Goal: Transaction & Acquisition: Download file/media

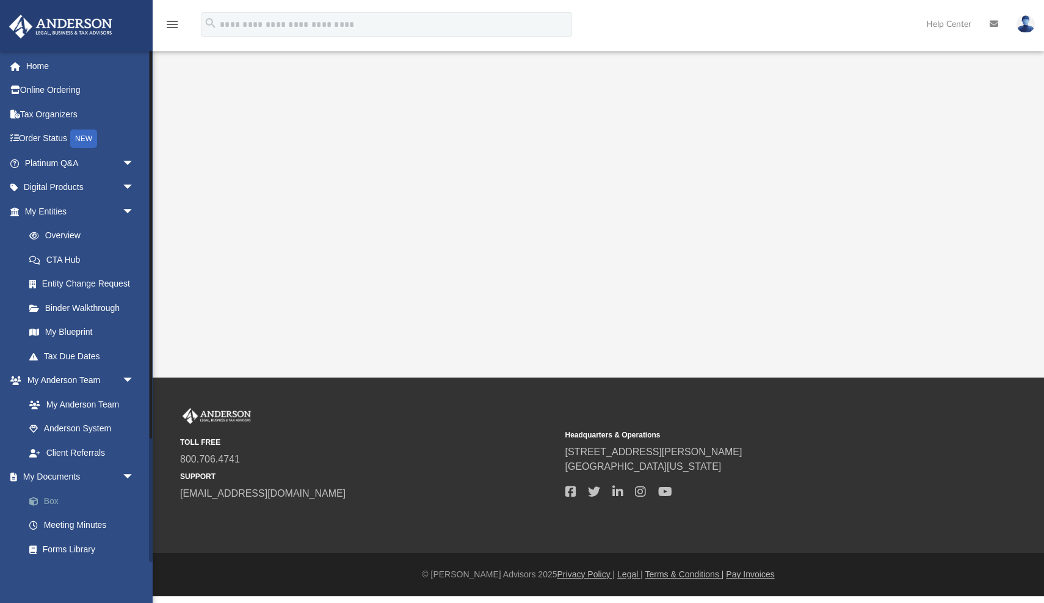
click at [50, 491] on link "Box" at bounding box center [85, 501] width 136 height 24
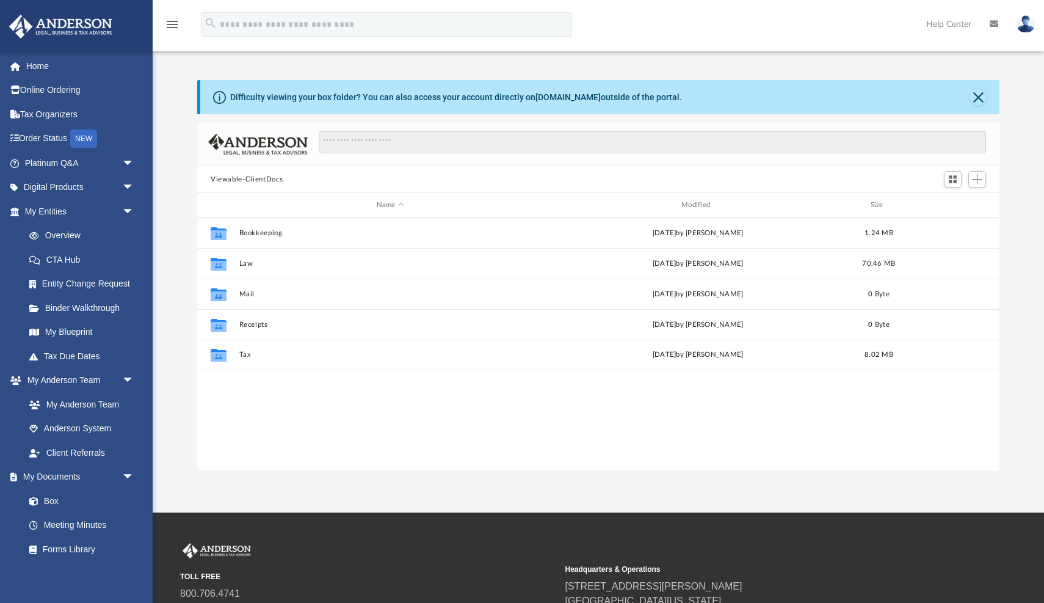
scroll to position [278, 802]
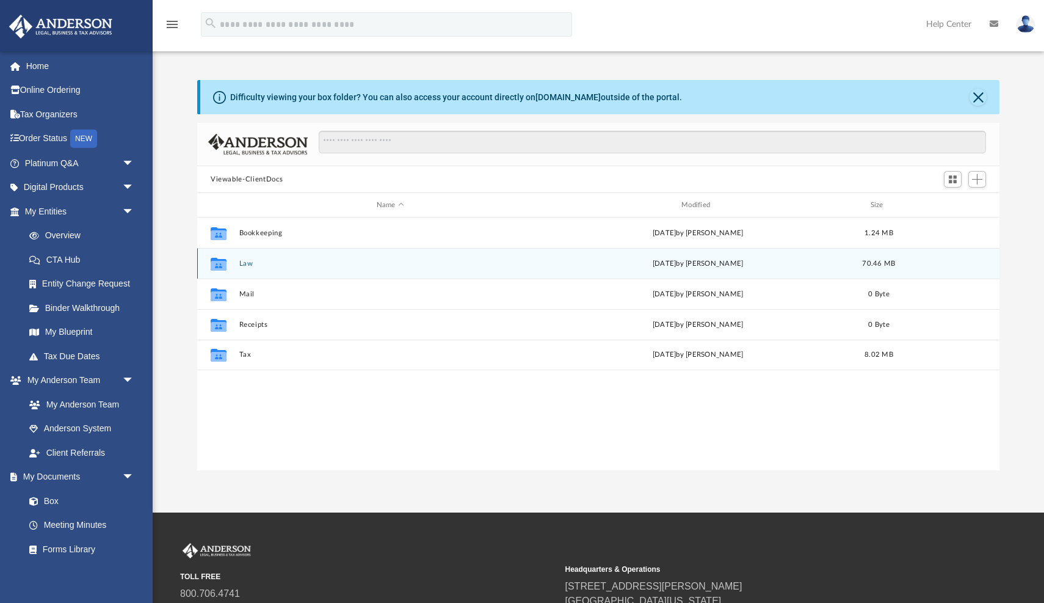
click at [243, 261] on button "Law" at bounding box center [390, 264] width 302 height 8
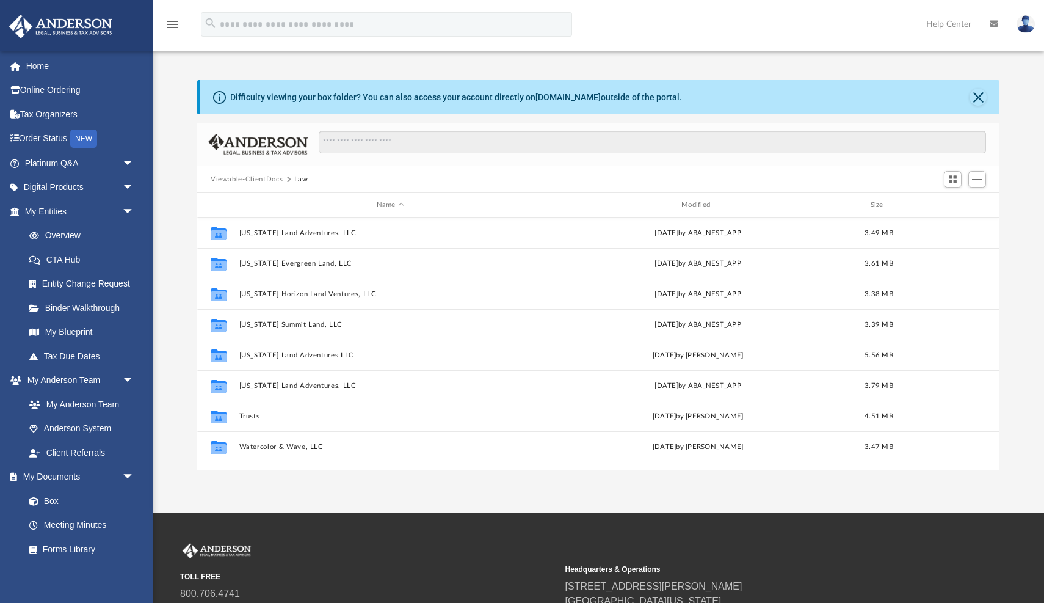
scroll to position [217, 0]
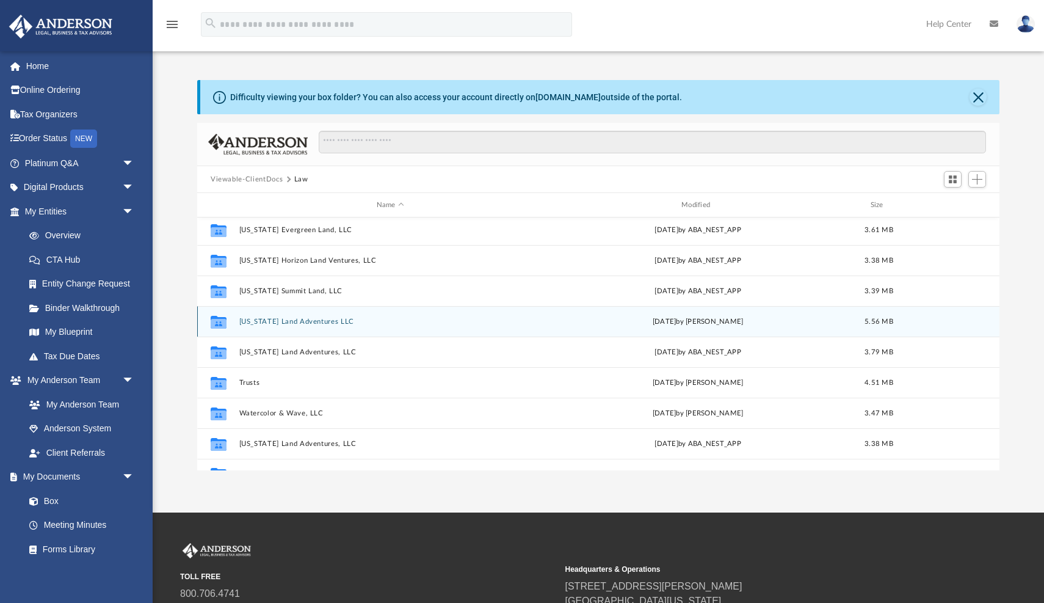
click at [288, 329] on div "Collaborated Folder [US_STATE] Land Adventures LLC [DATE] by [PERSON_NAME] 5.56…" at bounding box center [598, 321] width 802 height 31
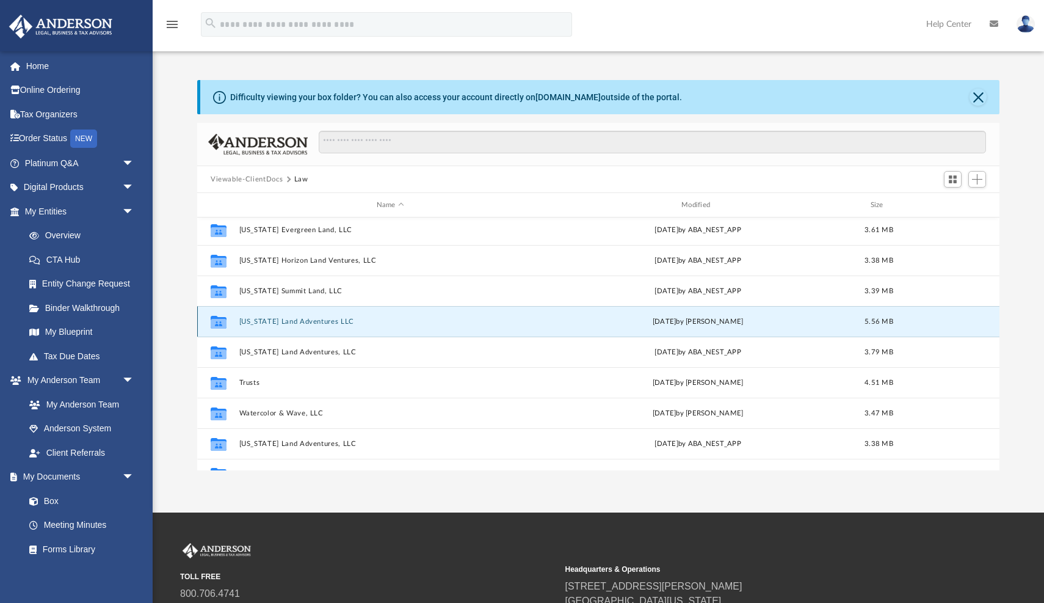
click at [281, 316] on div "Collaborated Folder [US_STATE] Land Adventures LLC [DATE] by [PERSON_NAME] 5.56…" at bounding box center [598, 321] width 802 height 31
click at [281, 322] on button "[US_STATE] Land Adventures LLC" at bounding box center [390, 322] width 302 height 8
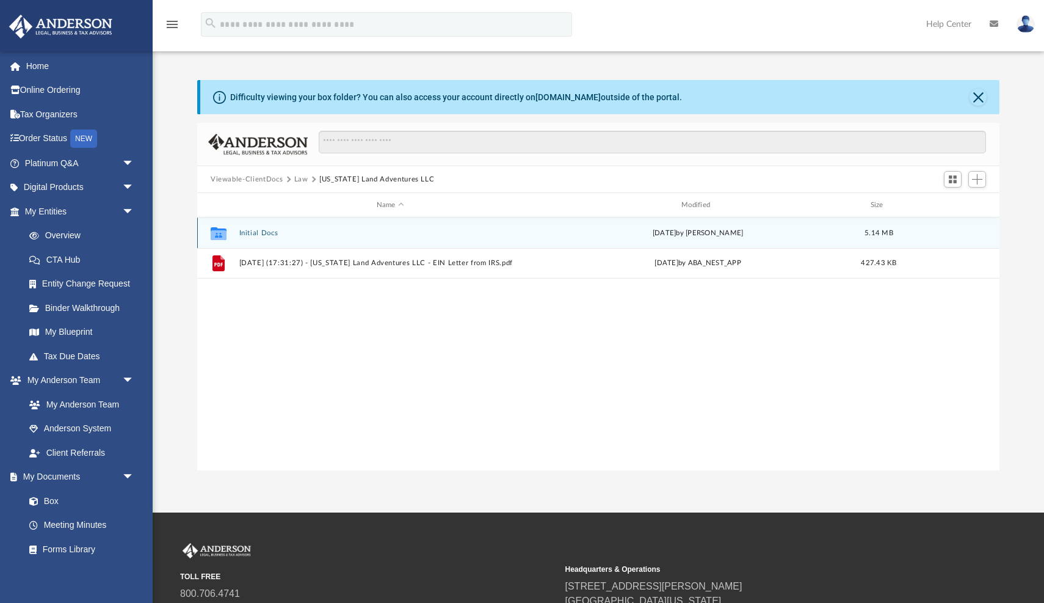
click at [271, 231] on button "Initial Docs" at bounding box center [390, 233] width 302 height 8
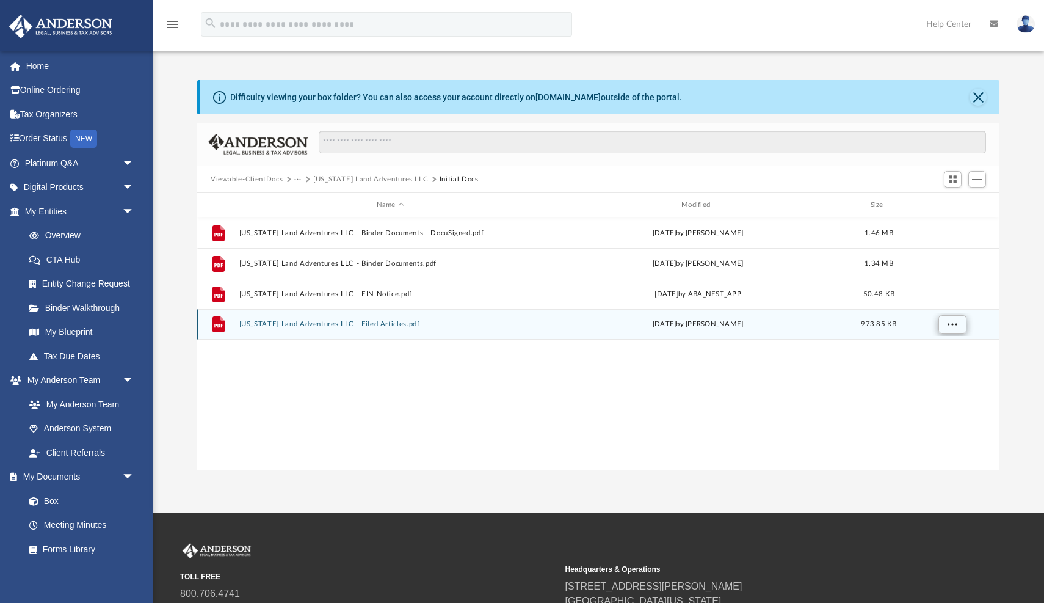
click at [948, 321] on span "More options" at bounding box center [953, 324] width 10 height 7
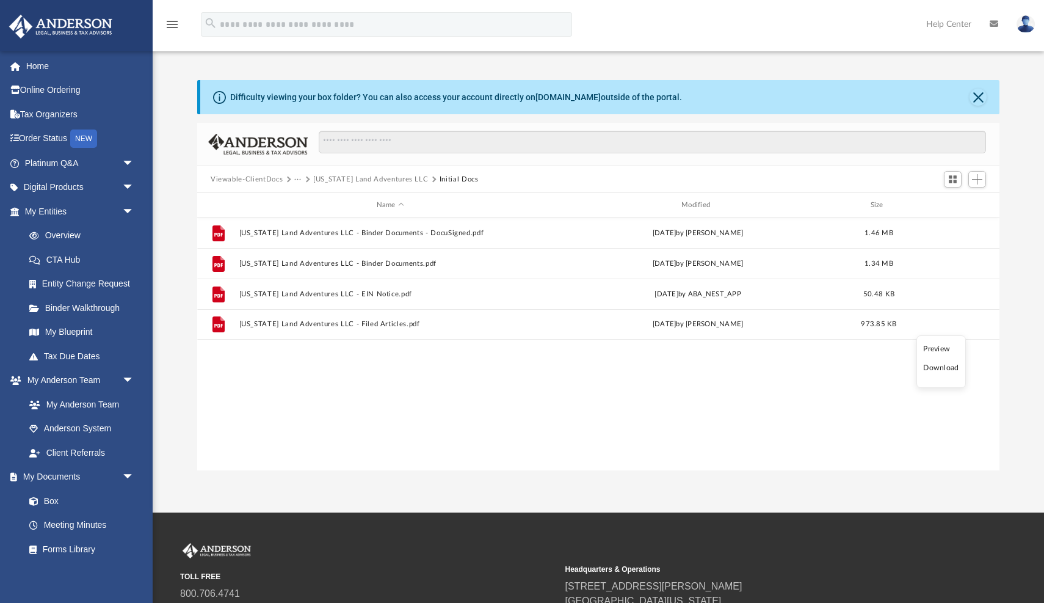
click at [931, 374] on ul "Preview Download" at bounding box center [941, 361] width 49 height 53
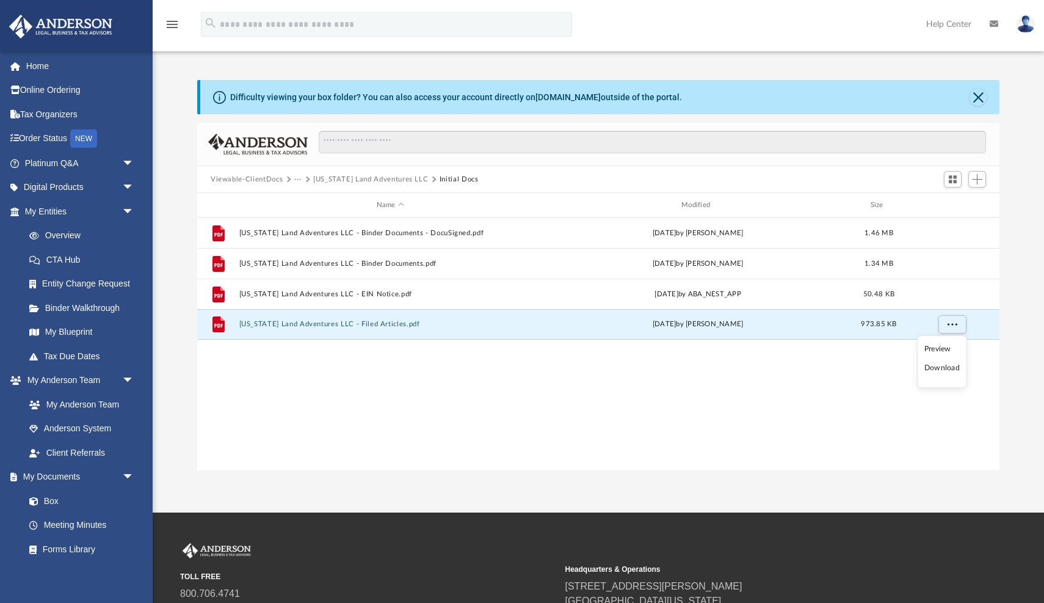
click at [932, 366] on li "Download" at bounding box center [942, 368] width 35 height 13
click at [954, 323] on span "More options" at bounding box center [953, 324] width 10 height 7
click at [845, 391] on div "File [US_STATE] Land Adventures LLC - Binder Documents - DocuSigned.pdf [DATE] …" at bounding box center [598, 343] width 802 height 253
